Goal: Share content: Share content

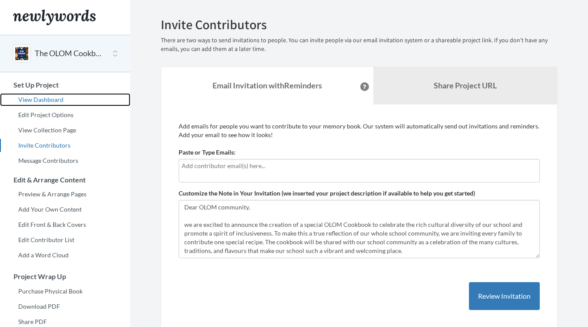
click at [43, 97] on link "View Dashboard" at bounding box center [65, 99] width 130 height 13
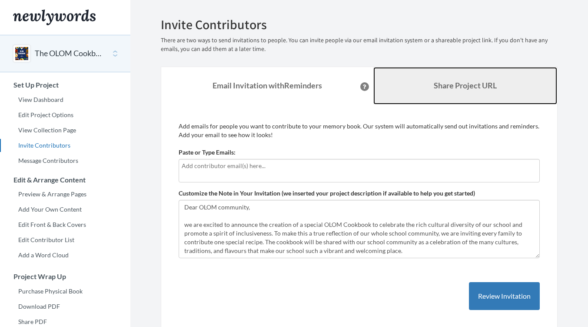
click at [427, 90] on link "Share Project URL" at bounding box center [466, 85] width 184 height 37
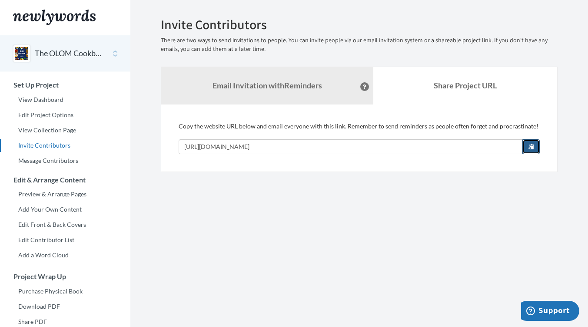
click at [532, 145] on span "button" at bounding box center [531, 146] width 6 height 6
click at [534, 145] on span "button" at bounding box center [531, 146] width 6 height 6
